Goal: Transaction & Acquisition: Purchase product/service

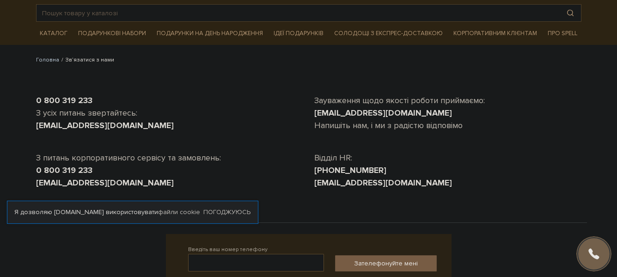
click at [19, 155] on body "Подарункові набори SALE Корпоративним клієнтам Доставка і оплата Консультація: …" at bounding box center [308, 209] width 617 height 511
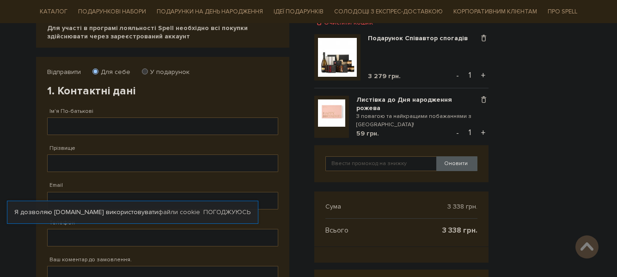
scroll to position [134, 0]
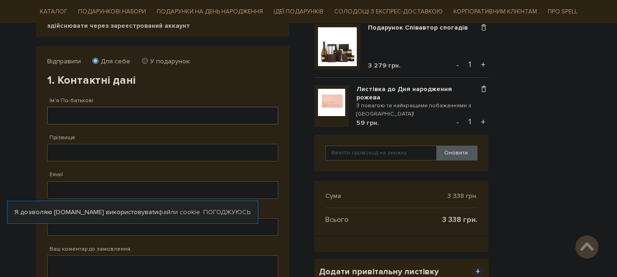
click at [208, 121] on input "Ім'я По-батькові" at bounding box center [162, 116] width 231 height 18
type input "[PERSON_NAME]"
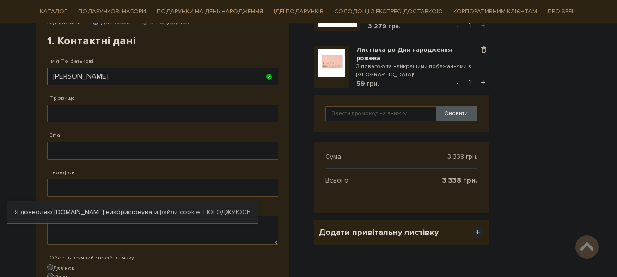
scroll to position [227, 0]
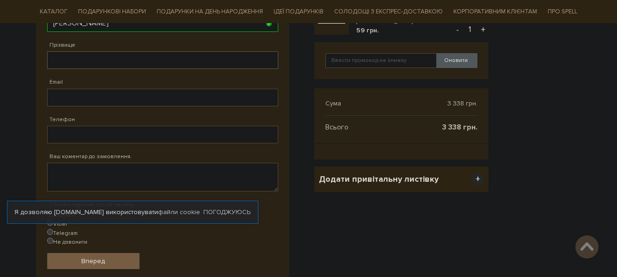
click at [138, 60] on input "Прізвище" at bounding box center [162, 60] width 231 height 18
type input "Трембач"
click at [117, 98] on input "Email" at bounding box center [162, 98] width 231 height 18
type input "3647653@gmail.com"
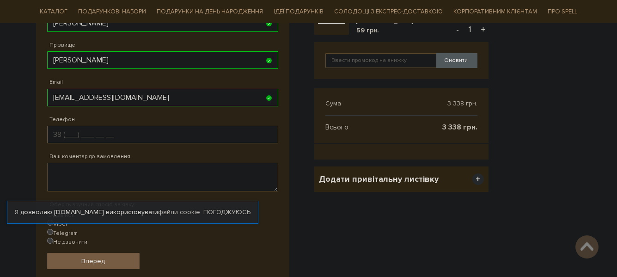
click at [124, 129] on input "Телефон" at bounding box center [162, 135] width 231 height 18
type input "38 (050) 327 54 16"
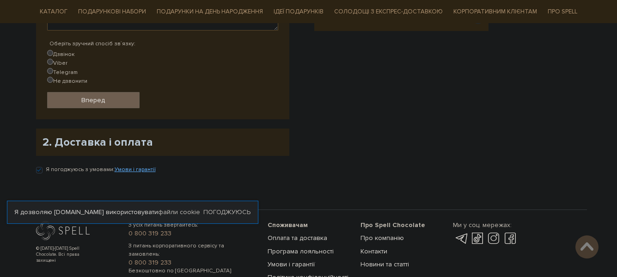
scroll to position [365, 0]
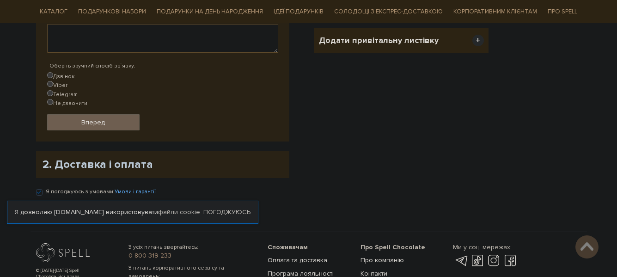
click at [107, 114] on link "Вперед" at bounding box center [93, 122] width 92 height 16
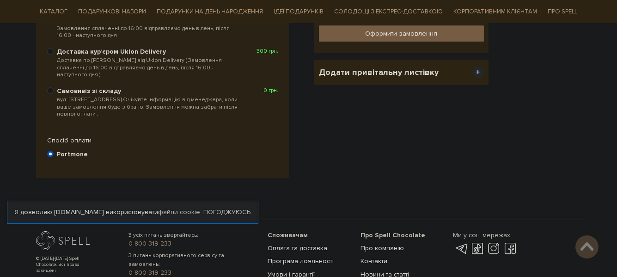
scroll to position [180, 0]
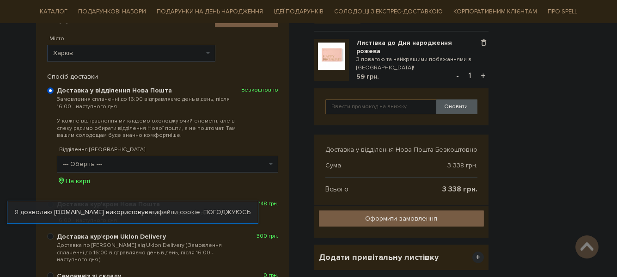
click at [266, 160] on span "--- Оберіть ---" at bounding box center [165, 163] width 204 height 9
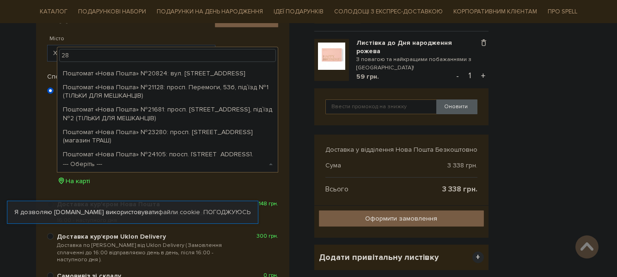
scroll to position [0, 0]
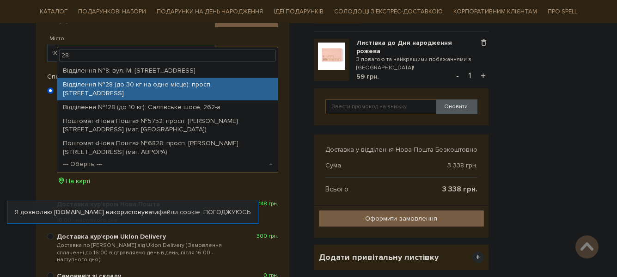
type input "28"
select select "Відділення №28 (до 30 кг на одне місце): просп. Тракторобудівників, 89б"
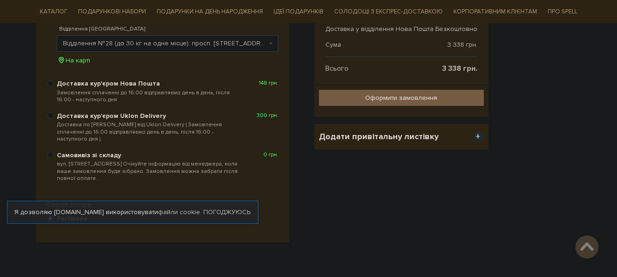
scroll to position [273, 0]
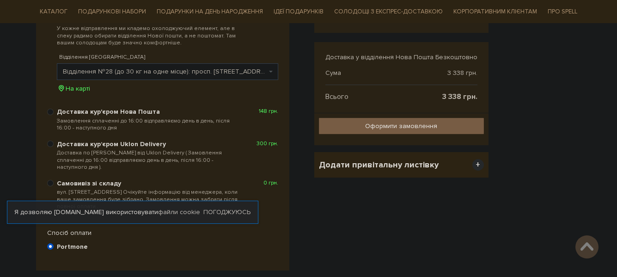
click at [372, 225] on div "Очистити кошик Подарунок Співавтор спогадів 3 279 грн. Видалити Додати в обрані…" at bounding box center [401, 94] width 185 height 372
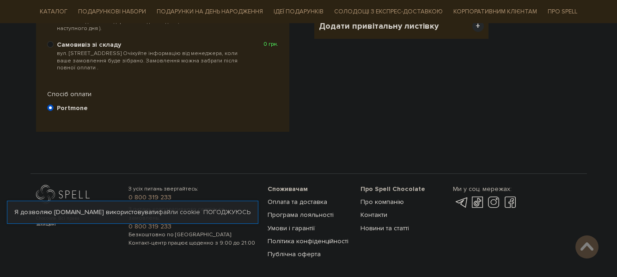
scroll to position [319, 0]
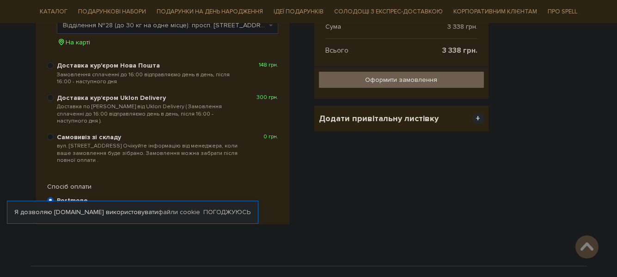
click at [389, 81] on input "Оформити замовлення" at bounding box center [401, 80] width 165 height 16
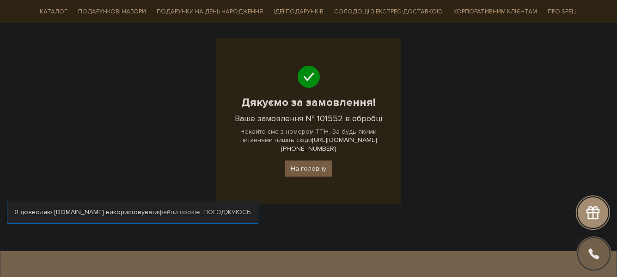
scroll to position [92, 0]
